Goal: Complete application form

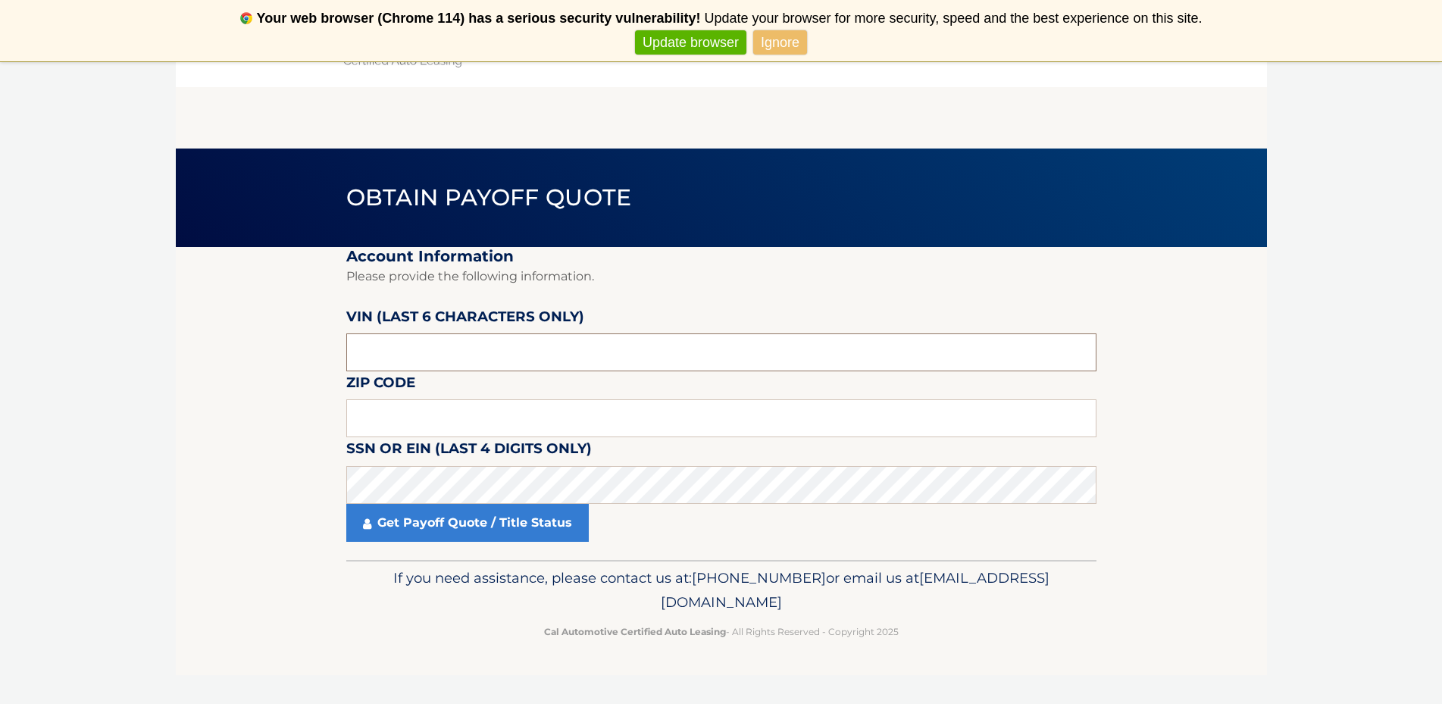
click at [421, 358] on input "text" at bounding box center [721, 352] width 750 height 38
click at [422, 358] on input "text" at bounding box center [721, 352] width 750 height 38
drag, startPoint x: 400, startPoint y: 361, endPoint x: 419, endPoint y: 349, distance: 22.1
click at [419, 349] on input "text" at bounding box center [721, 352] width 750 height 38
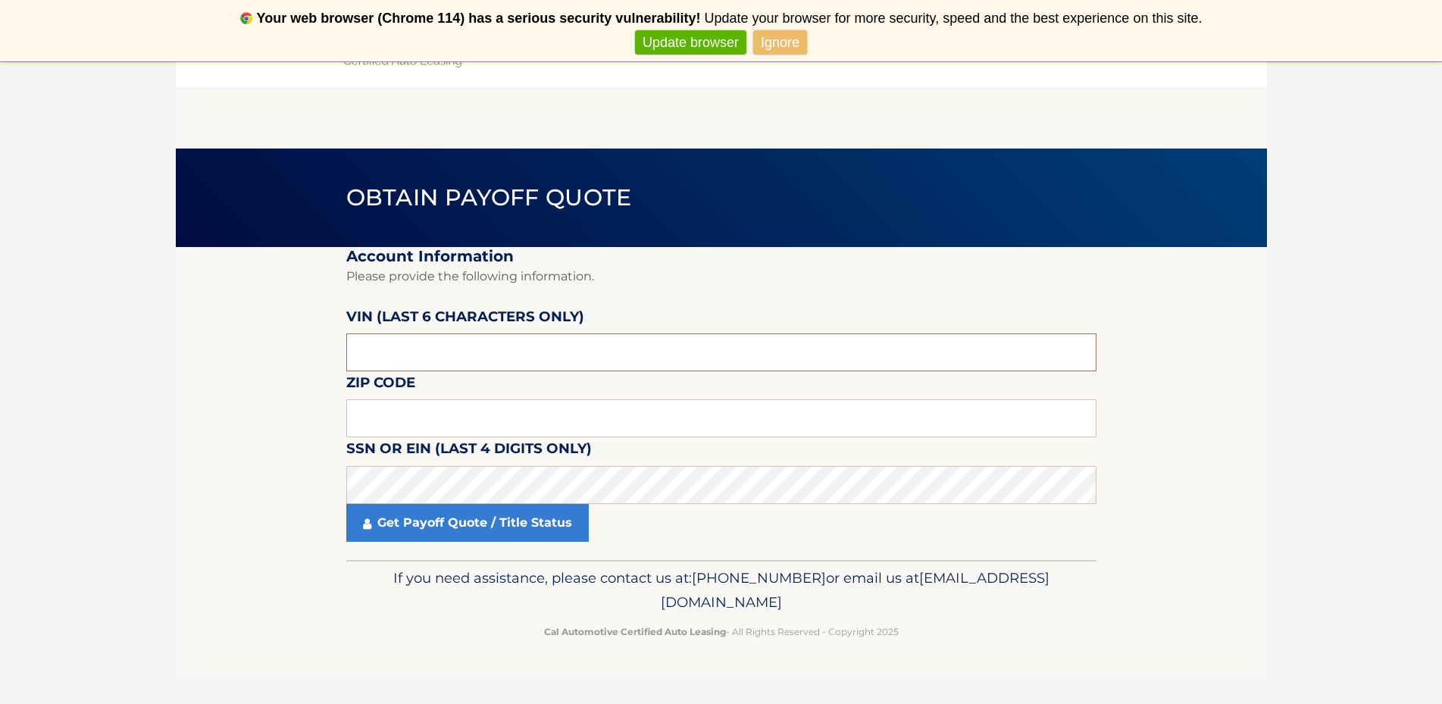
click at [419, 349] on input "text" at bounding box center [721, 352] width 750 height 38
click at [465, 355] on input "text" at bounding box center [721, 352] width 750 height 38
type input "000892"
click at [471, 414] on input "text" at bounding box center [721, 418] width 750 height 38
type input "11552"
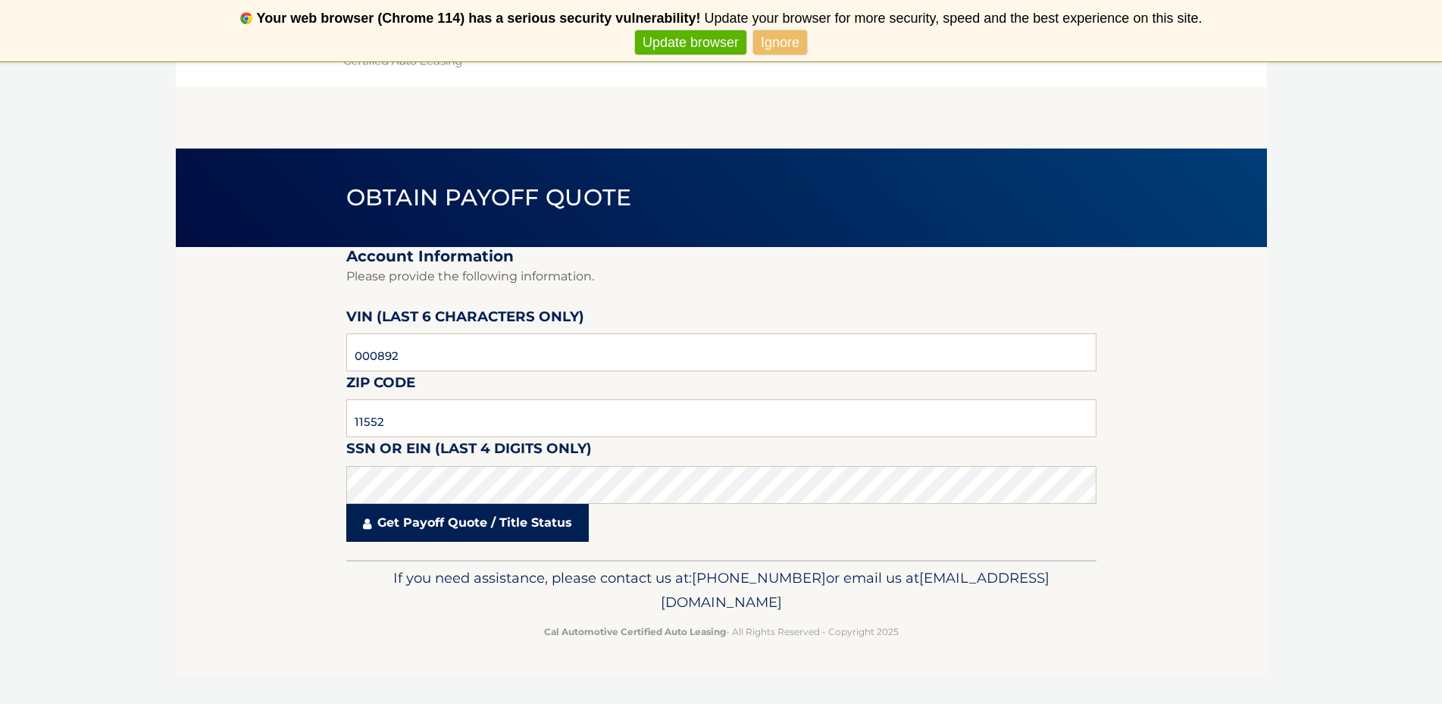
click at [458, 520] on link "Get Payoff Quote / Title Status" at bounding box center [467, 523] width 243 height 38
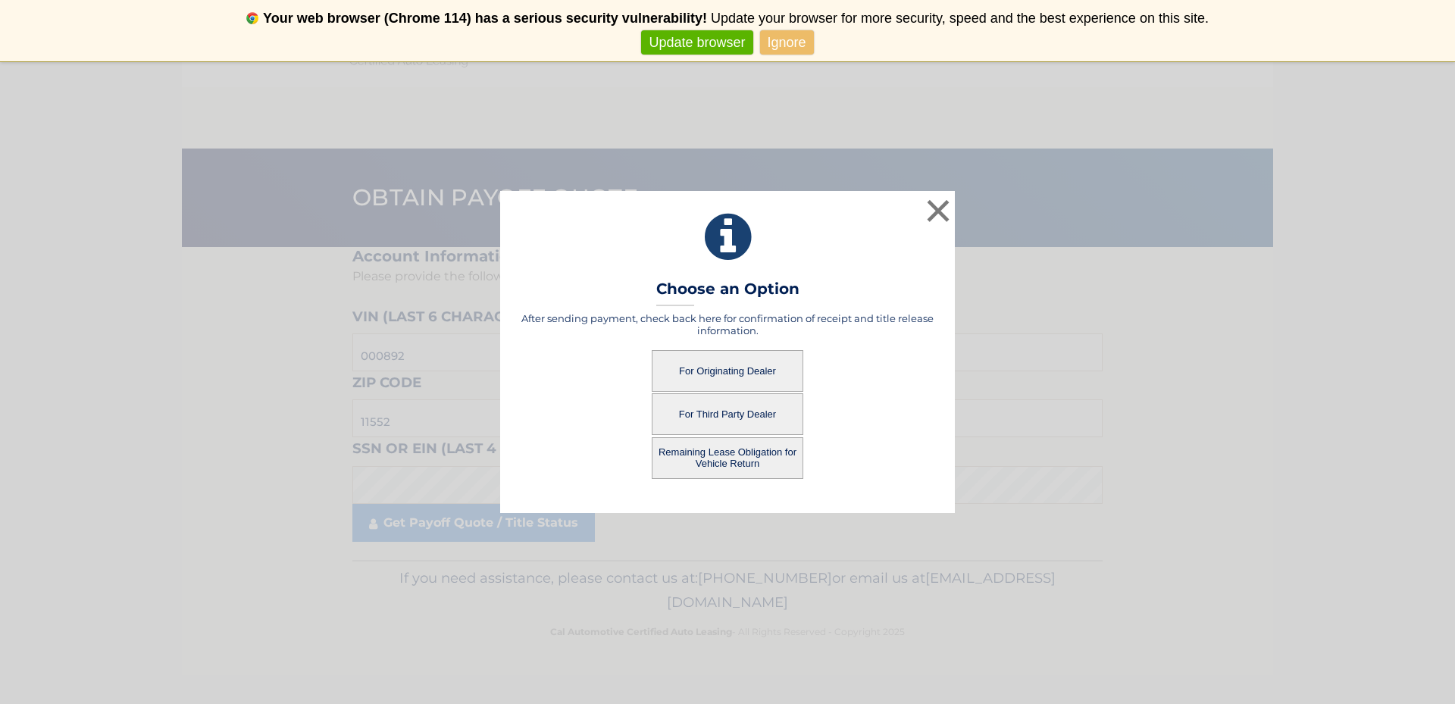
click at [738, 375] on button "For Originating Dealer" at bounding box center [728, 371] width 152 height 42
click at [737, 364] on button "For Originating Dealer" at bounding box center [728, 371] width 152 height 42
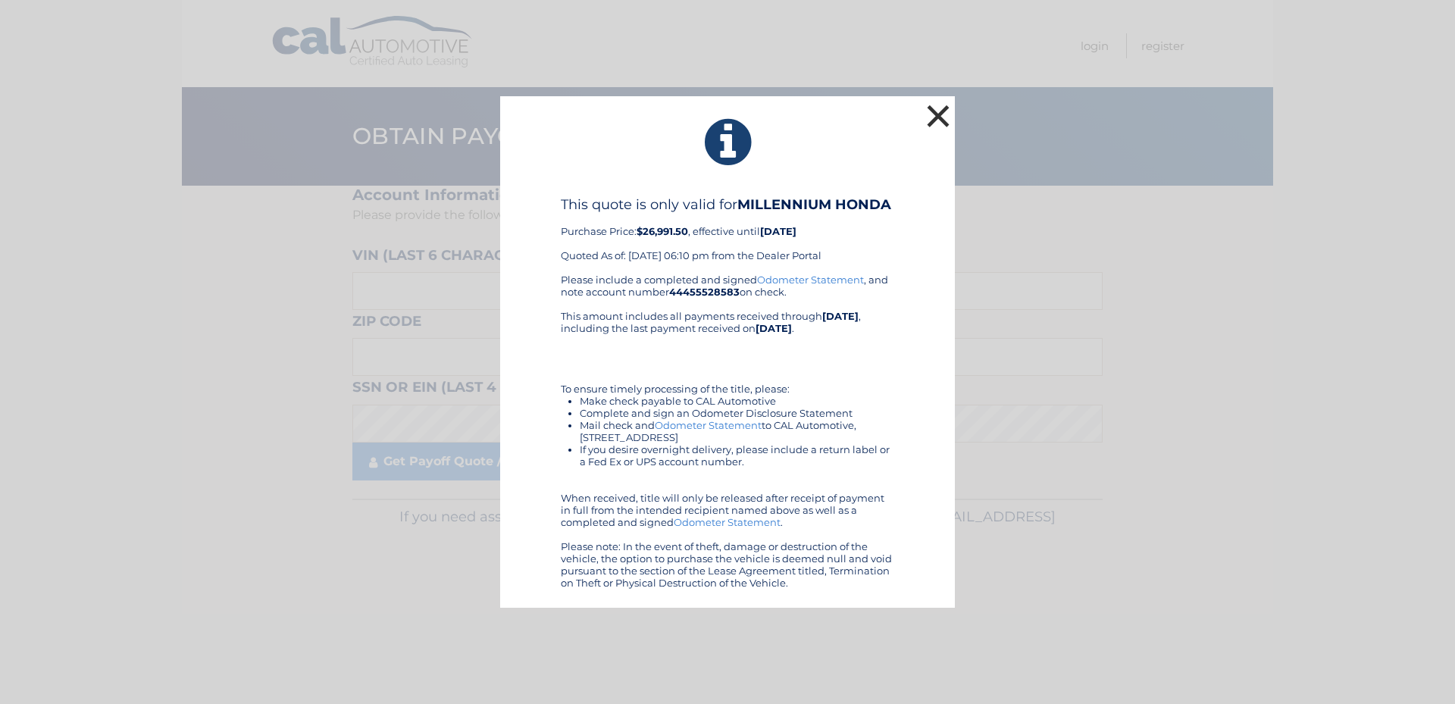
click at [942, 114] on button "×" at bounding box center [938, 116] width 30 height 30
